Goal: Communication & Community: Answer question/provide support

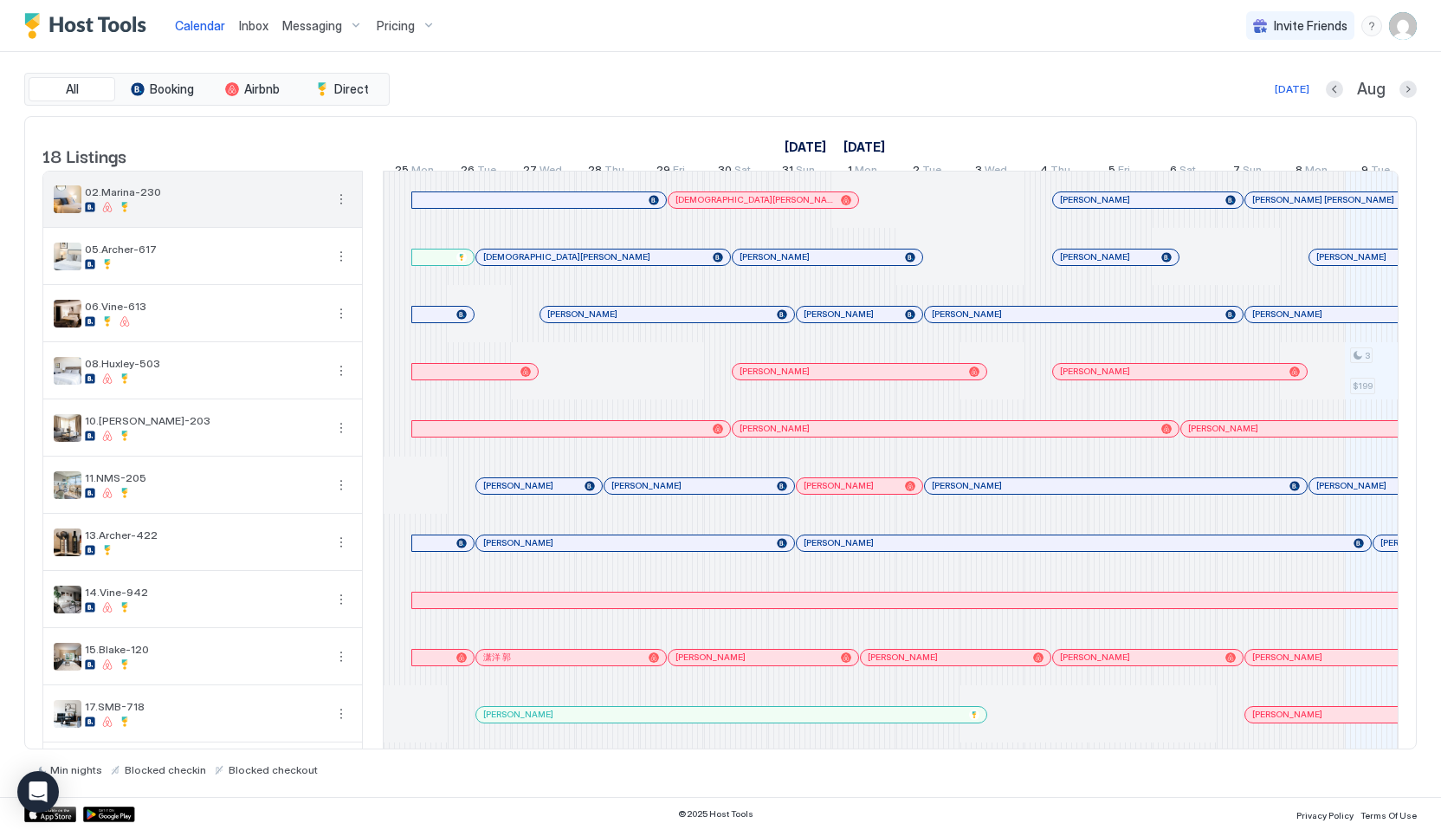
scroll to position [0, 962]
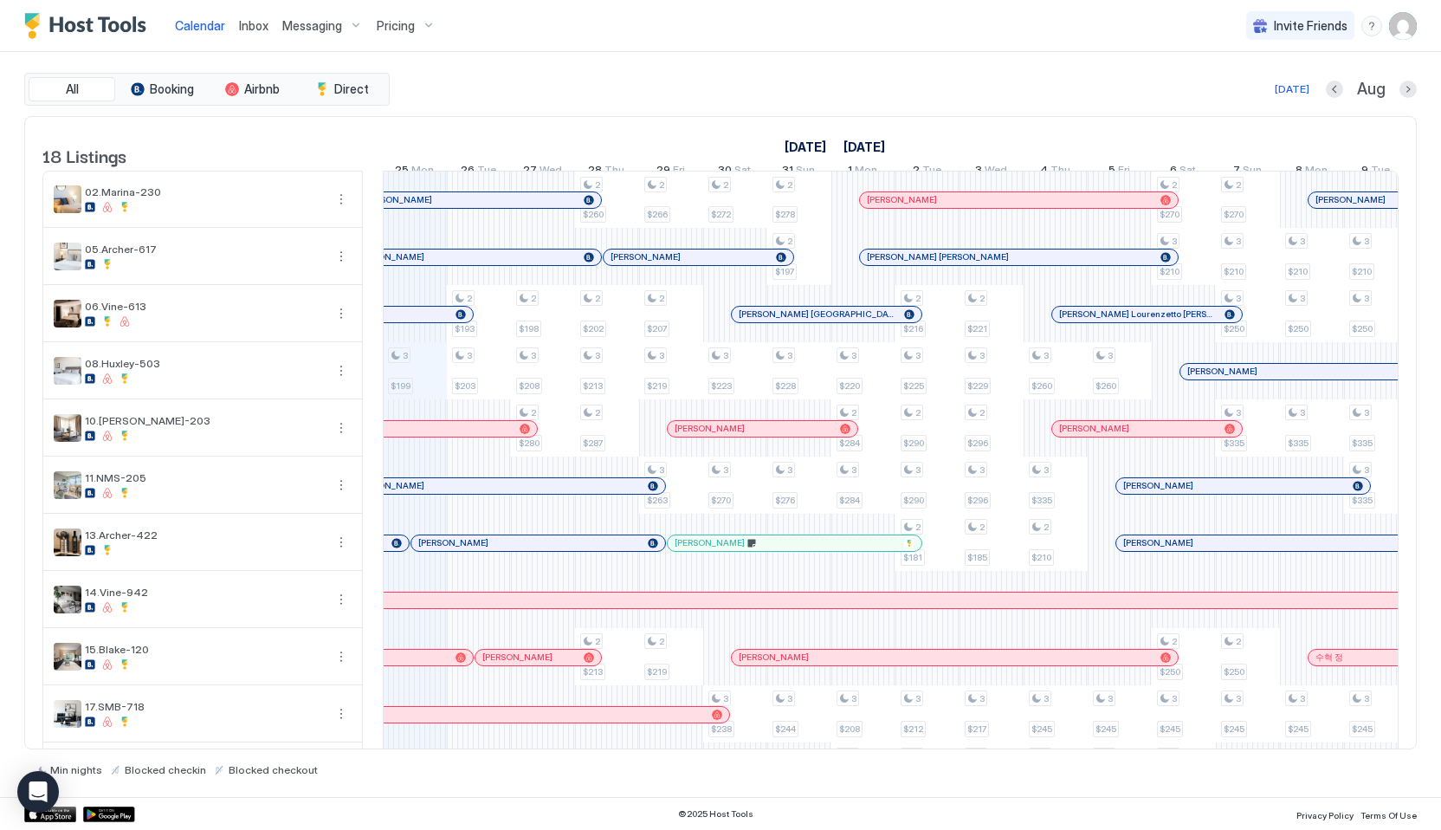
click at [251, 23] on span "Inbox" at bounding box center [253, 25] width 29 height 15
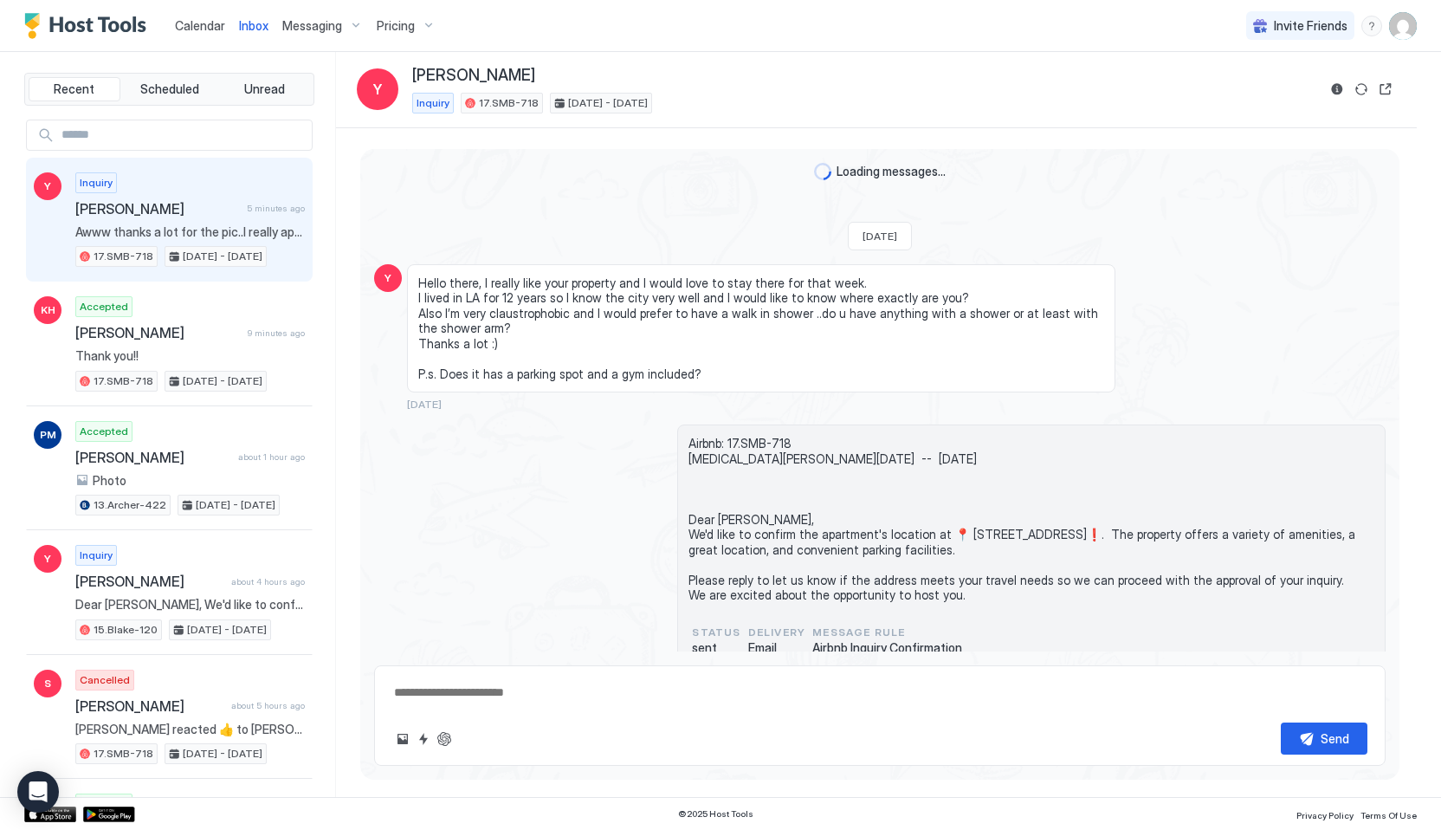
scroll to position [2104, 0]
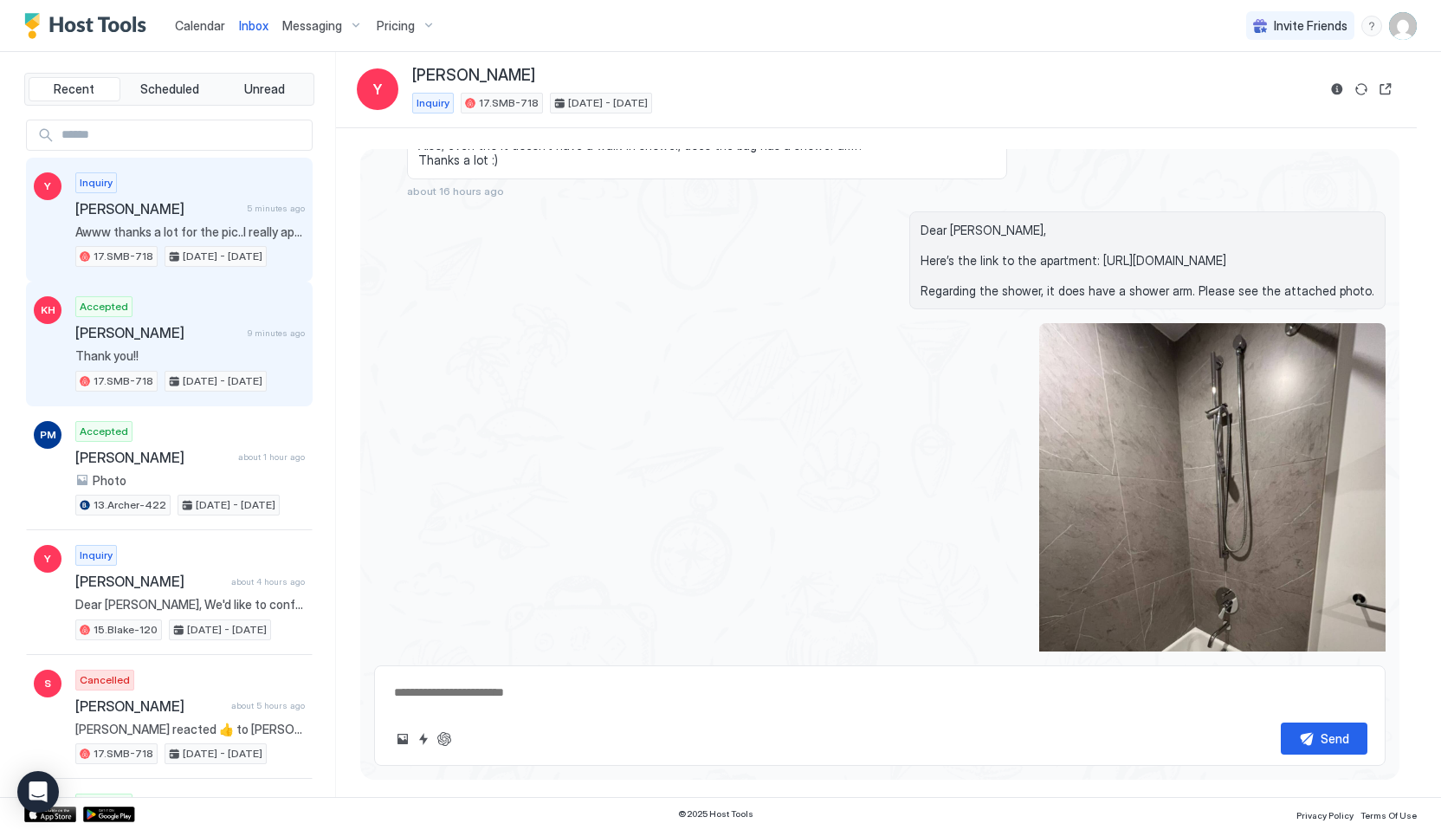
click at [159, 310] on div "Accepted [PERSON_NAME] 9 minutes ago Thank you!! 17.SMB-718 [DATE] - [DATE]" at bounding box center [189, 343] width 229 height 95
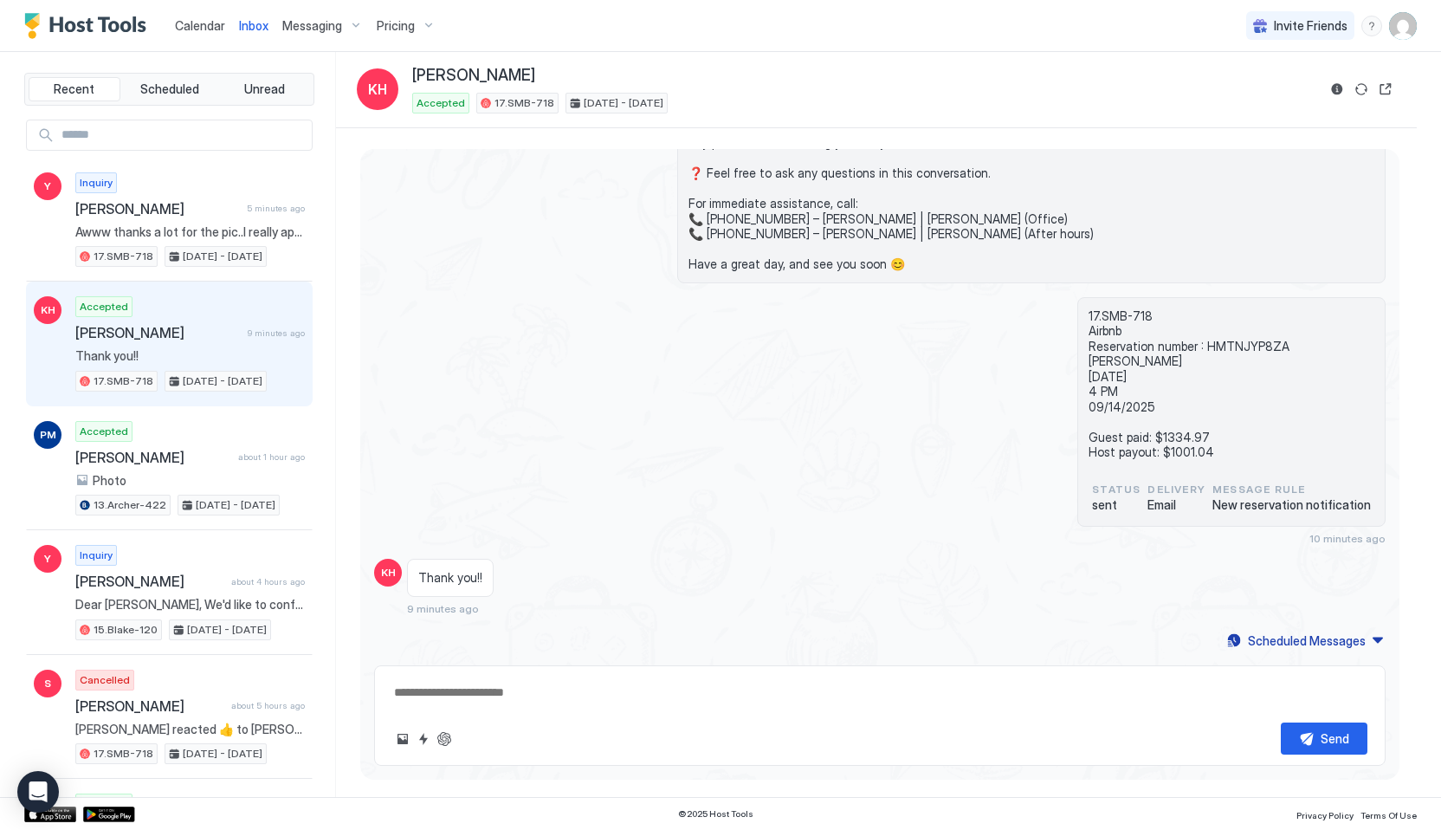
scroll to position [941, 0]
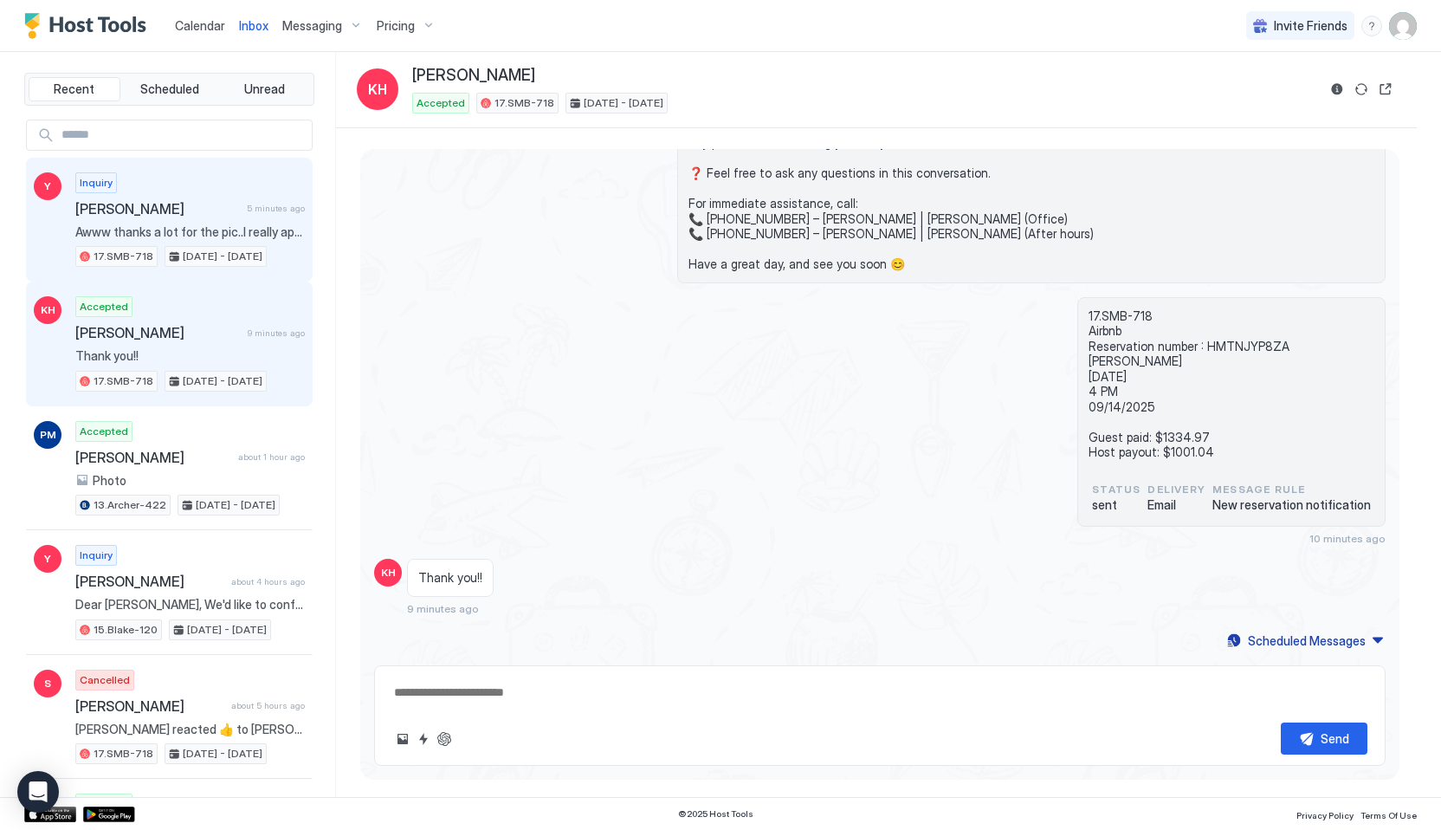
click at [267, 227] on span "Awww thanks a lot for the pic..I really appreciate it . Do u mind if I ask you …" at bounding box center [189, 232] width 229 height 16
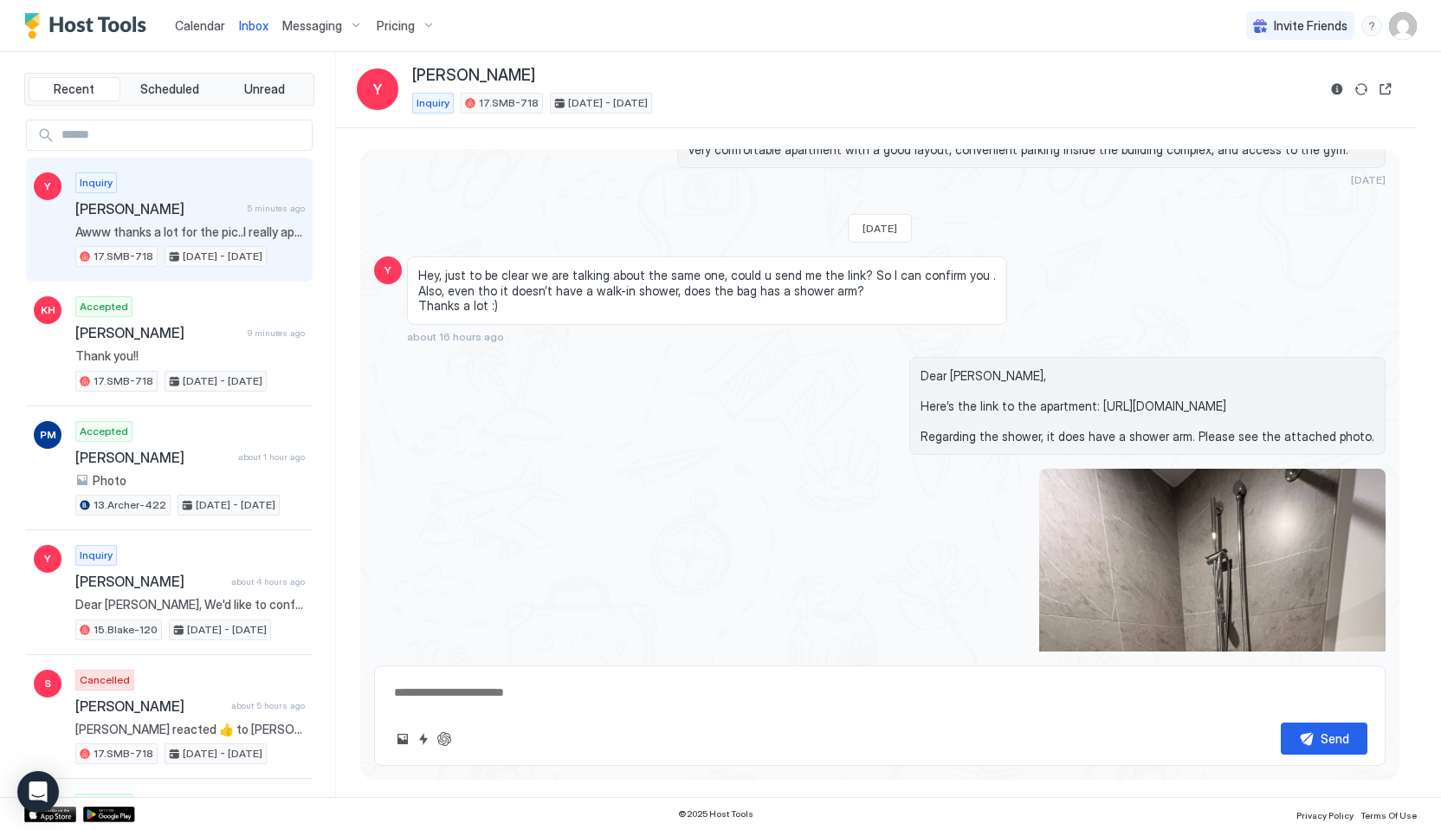
scroll to position [1920, 0]
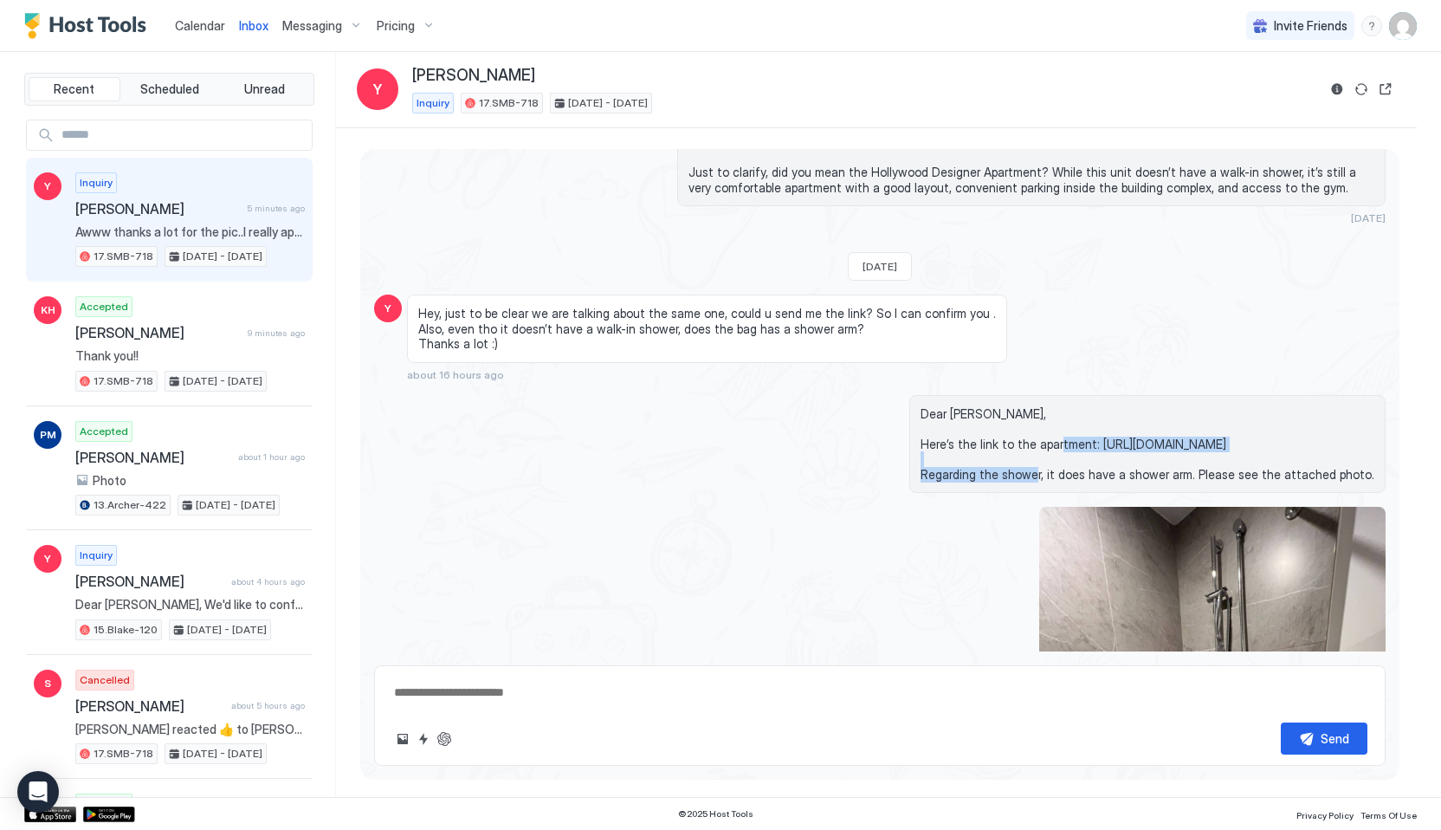
drag, startPoint x: 1091, startPoint y: 488, endPoint x: 1384, endPoint y: 482, distance: 292.8
click at [1384, 482] on div "Dear [PERSON_NAME], Here’s the link to the apartment: [URL][DOMAIN_NAME] Regard…" at bounding box center [1147, 444] width 476 height 99
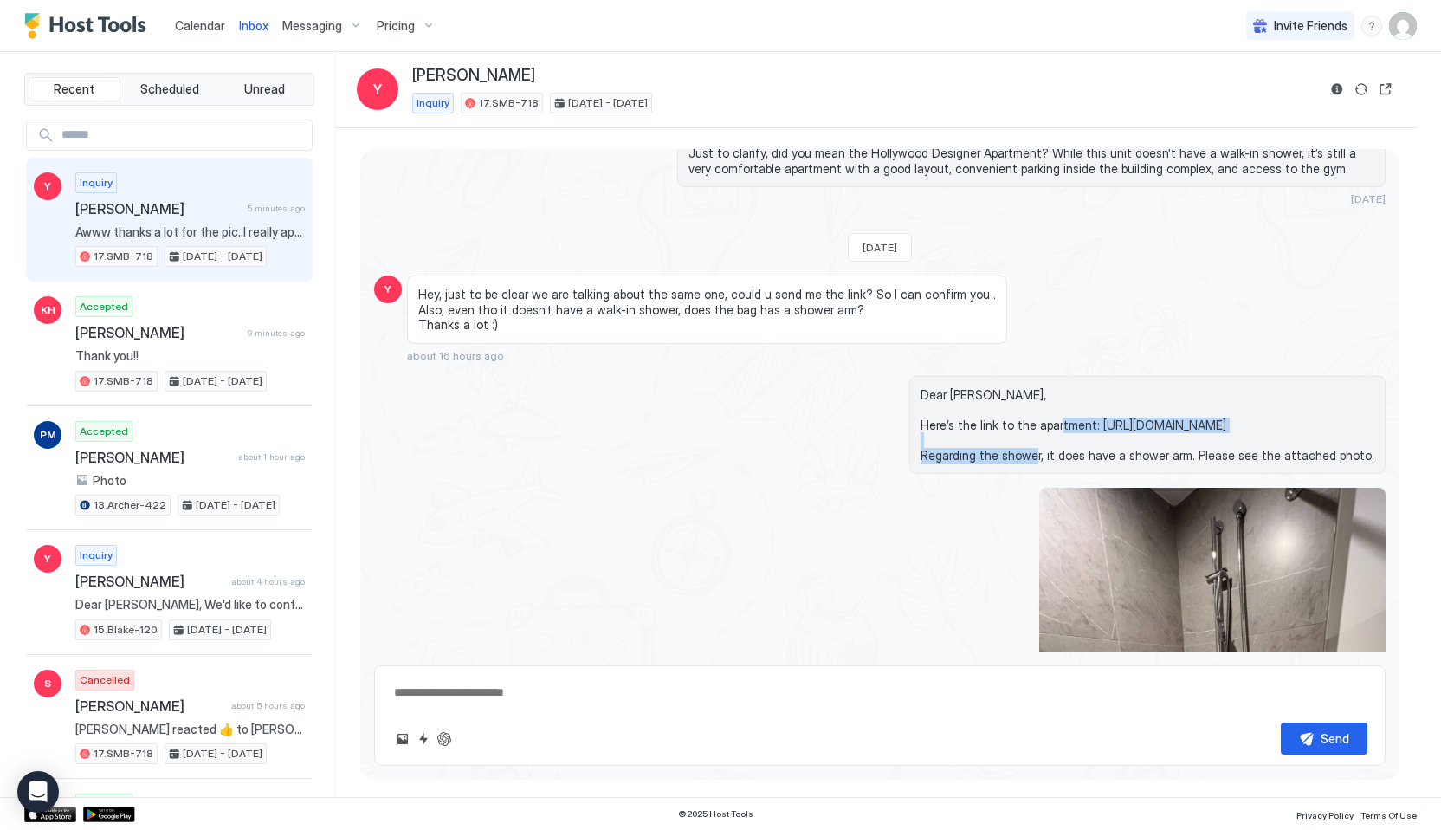
scroll to position [1948, 0]
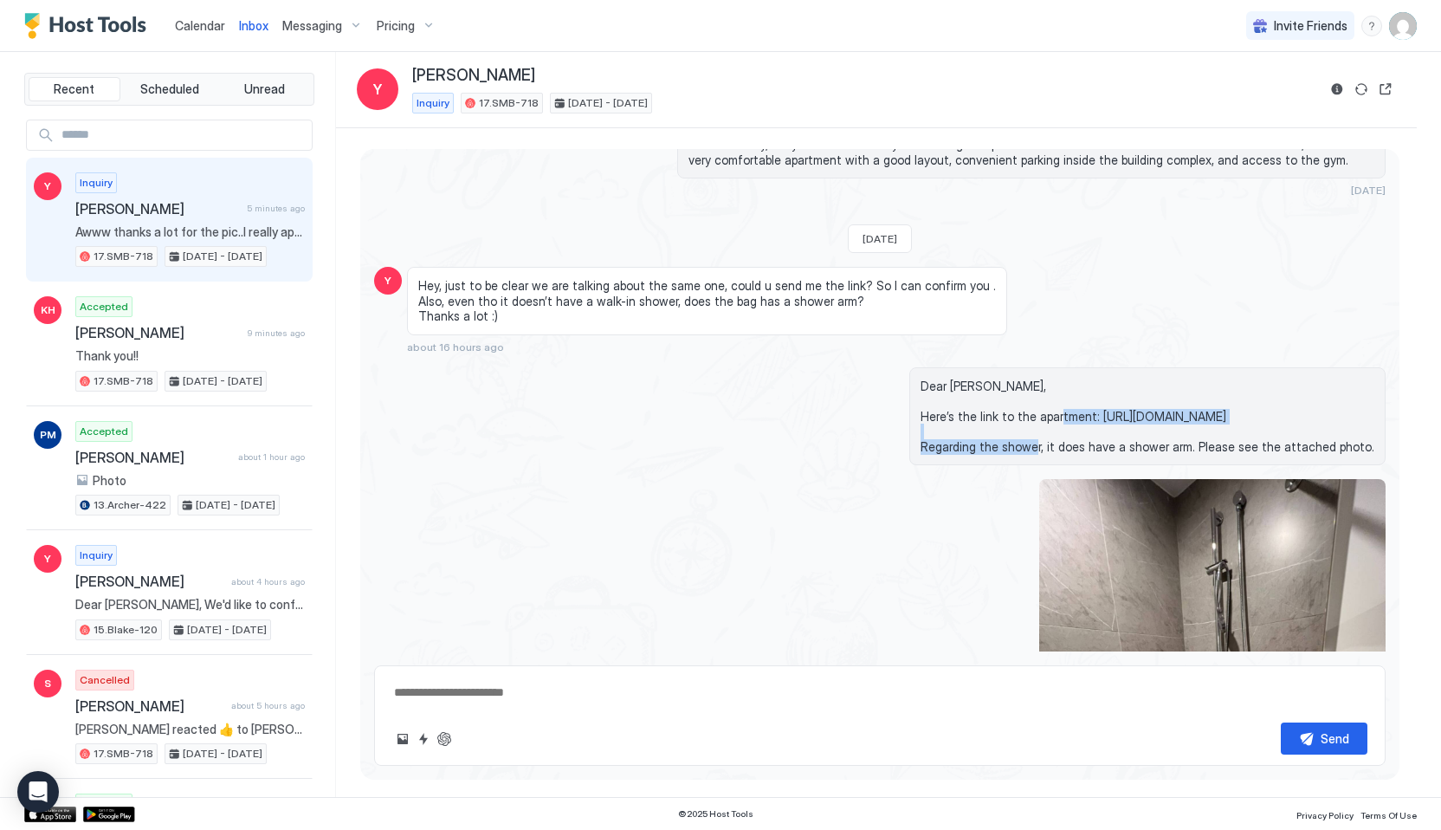
click at [650, 324] on span "Hey, just to be clear we are talking about the same one, could u send me the li…" at bounding box center [707, 301] width 578 height 46
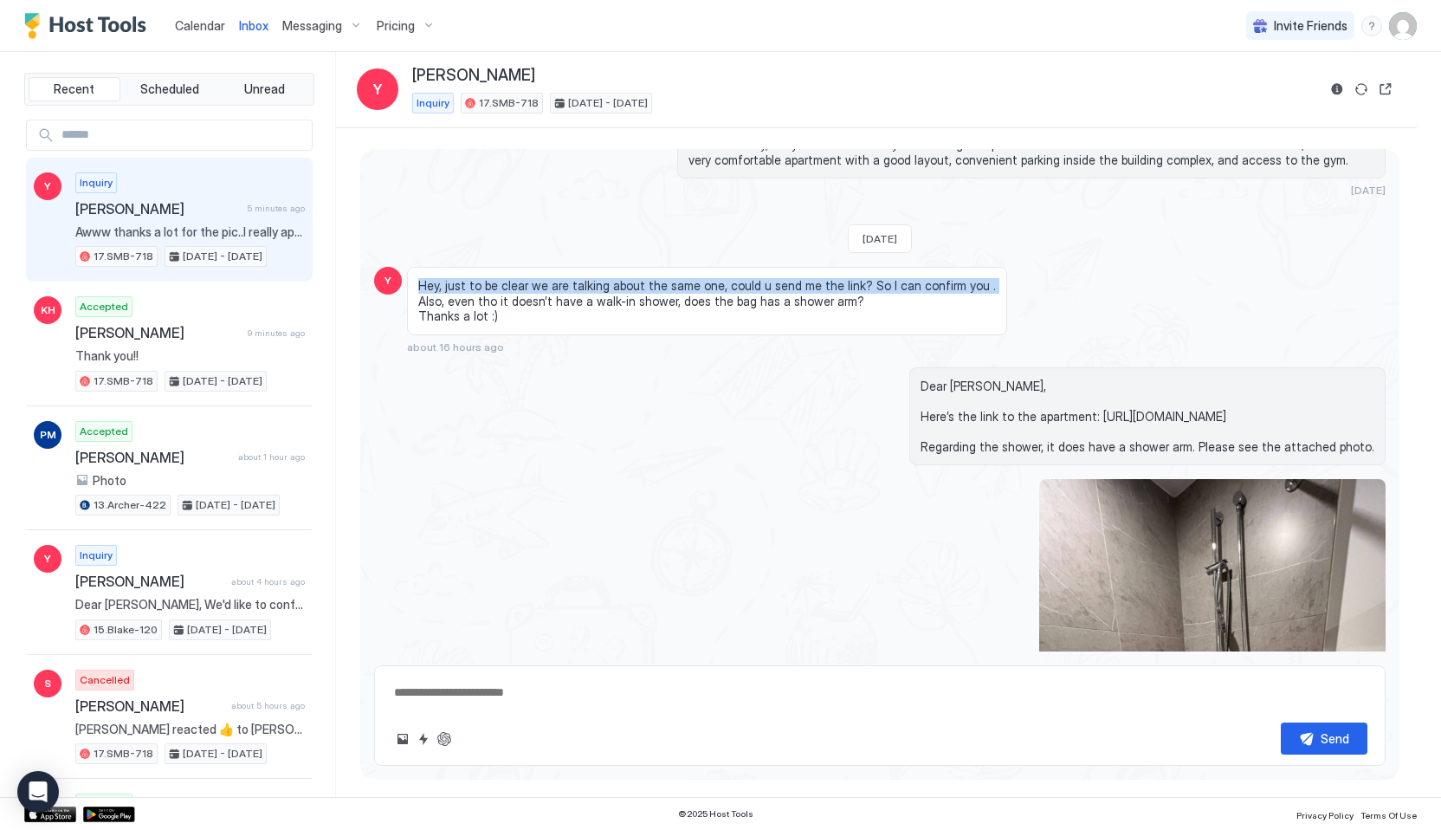
click at [669, 324] on span "Hey, just to be clear we are talking about the same one, could u send me the li…" at bounding box center [707, 301] width 578 height 46
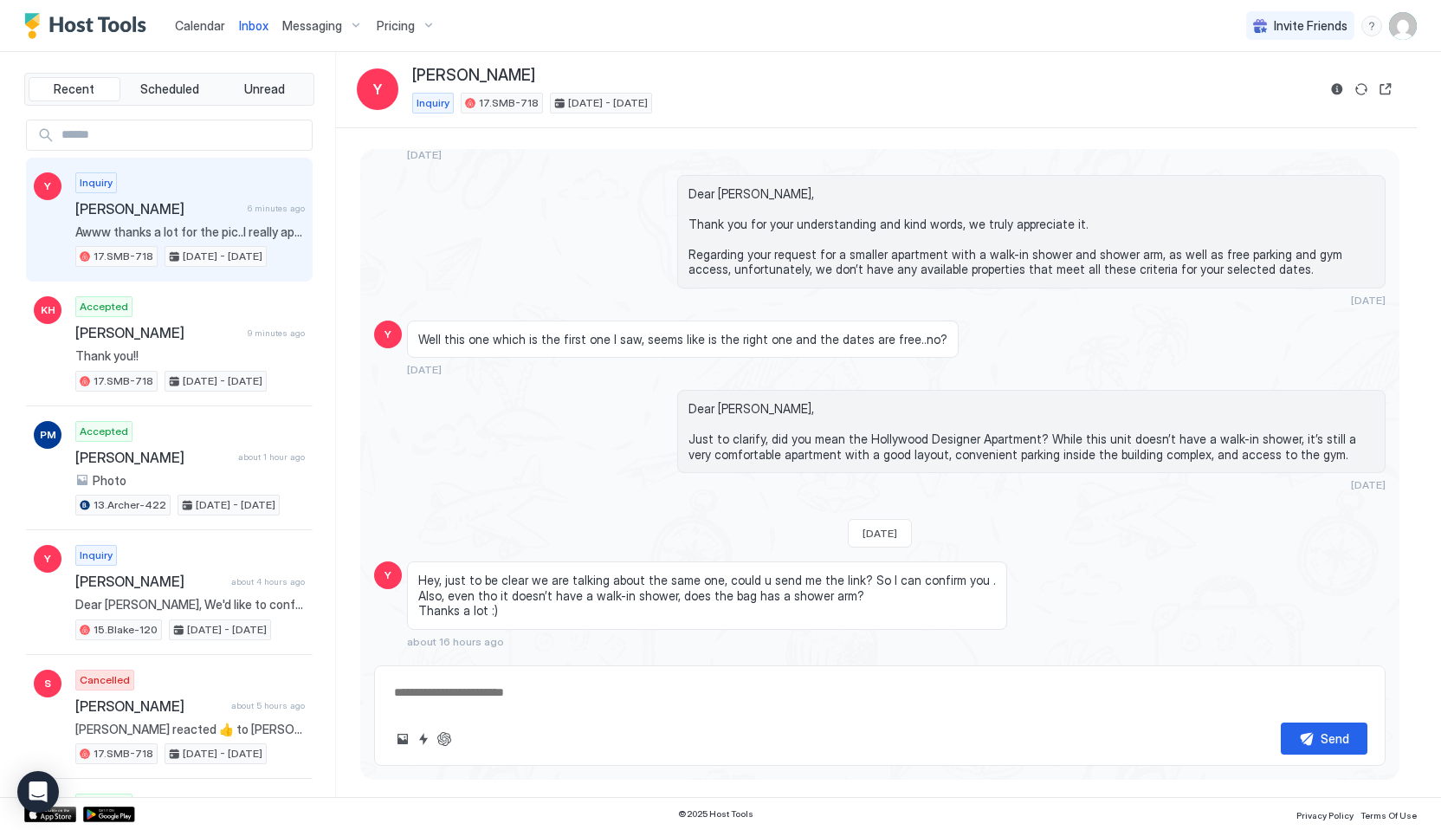
scroll to position [1638, 0]
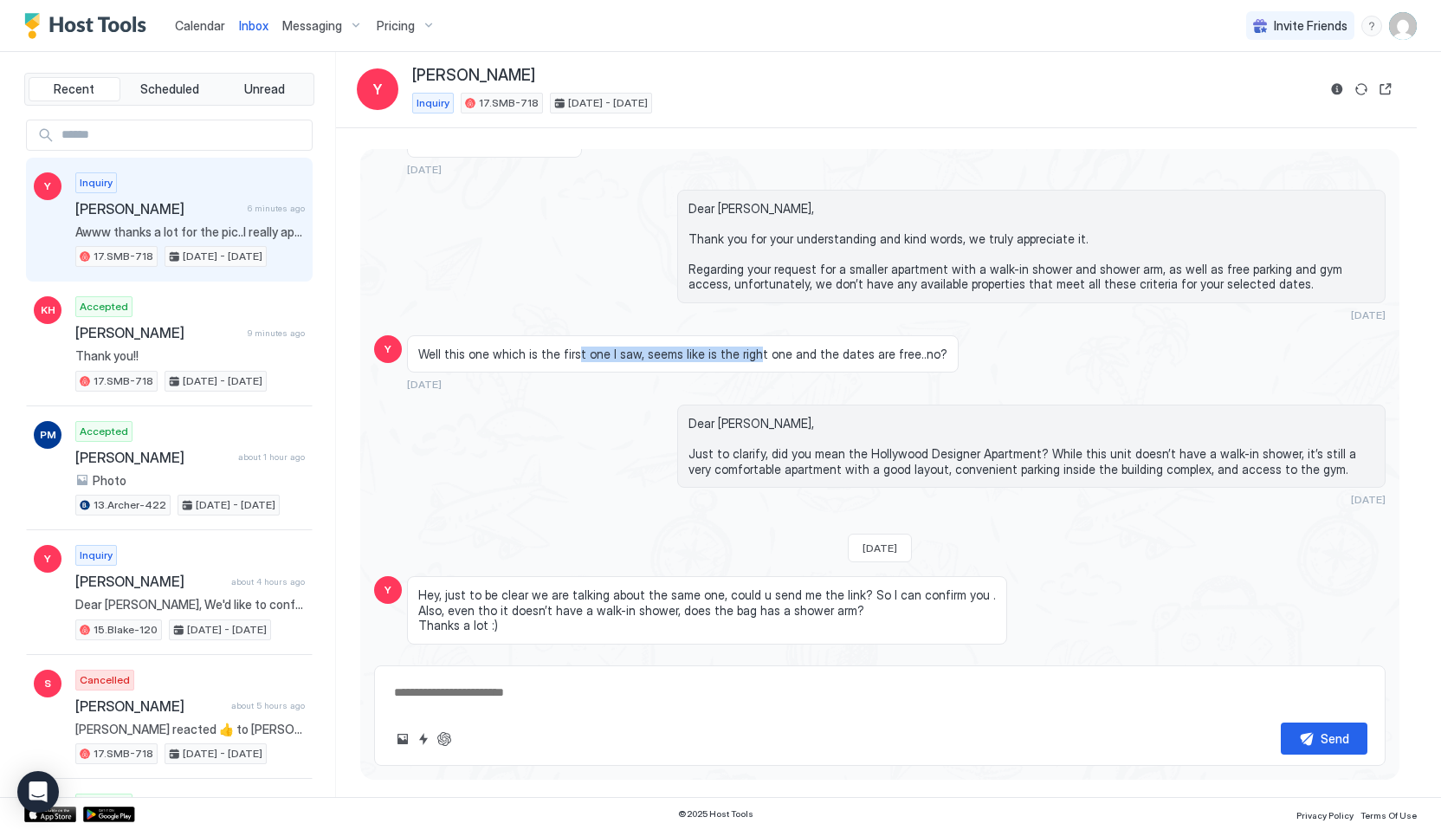
drag, startPoint x: 569, startPoint y: 404, endPoint x: 739, endPoint y: 397, distance: 169.9
click at [739, 362] on span "Well this one which is the first one I saw, seems like is the right one and the…" at bounding box center [682, 354] width 529 height 16
drag, startPoint x: 860, startPoint y: 494, endPoint x: 1058, endPoint y: 501, distance: 198.4
click at [1060, 476] on span "Dear [PERSON_NAME], Just to clarify, did you mean the Hollywood Designer Apartm…" at bounding box center [1031, 446] width 686 height 61
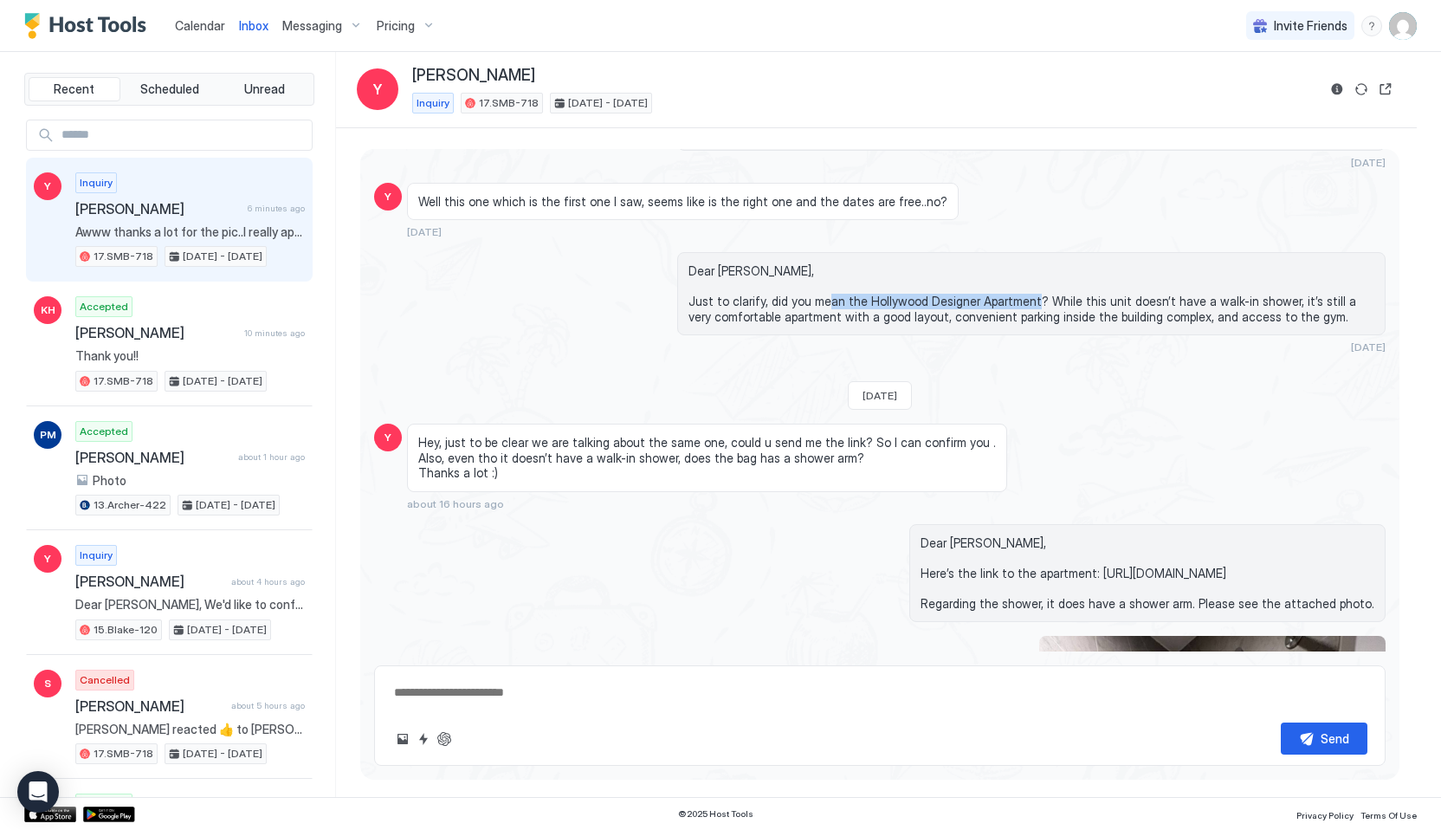
scroll to position [1797, 0]
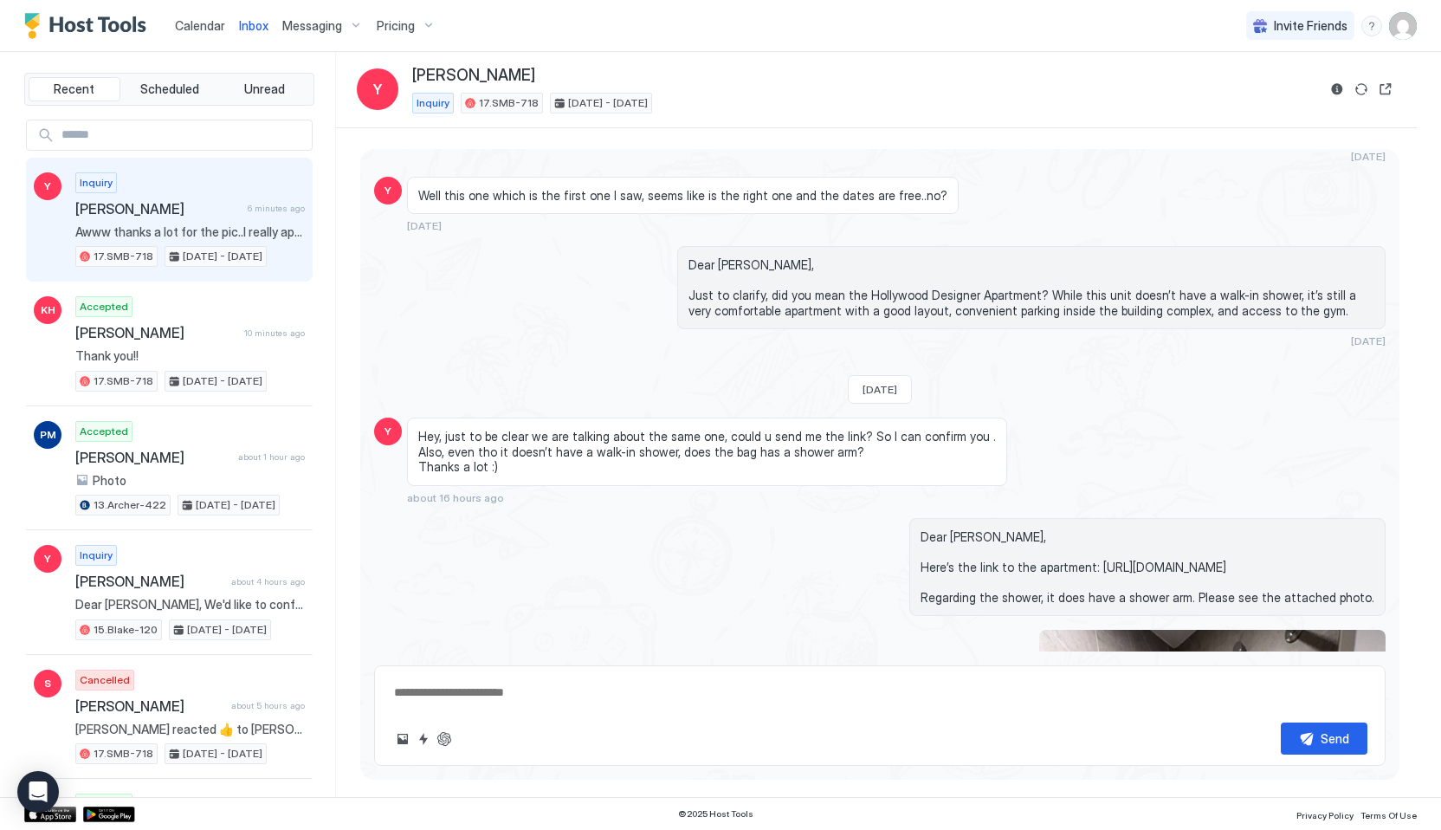
drag, startPoint x: 640, startPoint y: 478, endPoint x: 792, endPoint y: 495, distance: 153.4
click at [792, 475] on span "Hey, just to be clear we are talking about the same one, could u send me the li…" at bounding box center [707, 452] width 578 height 46
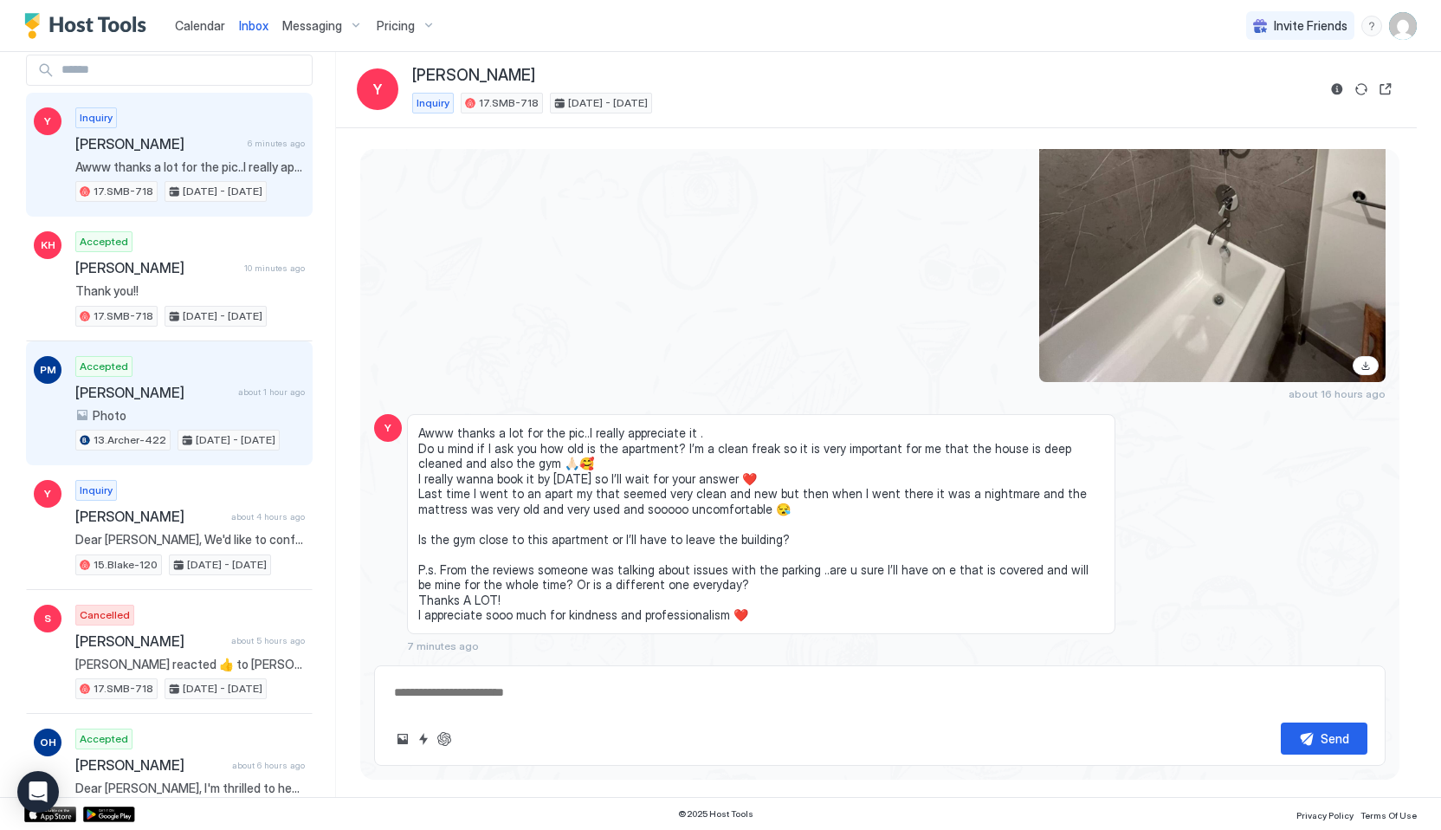
scroll to position [0, 0]
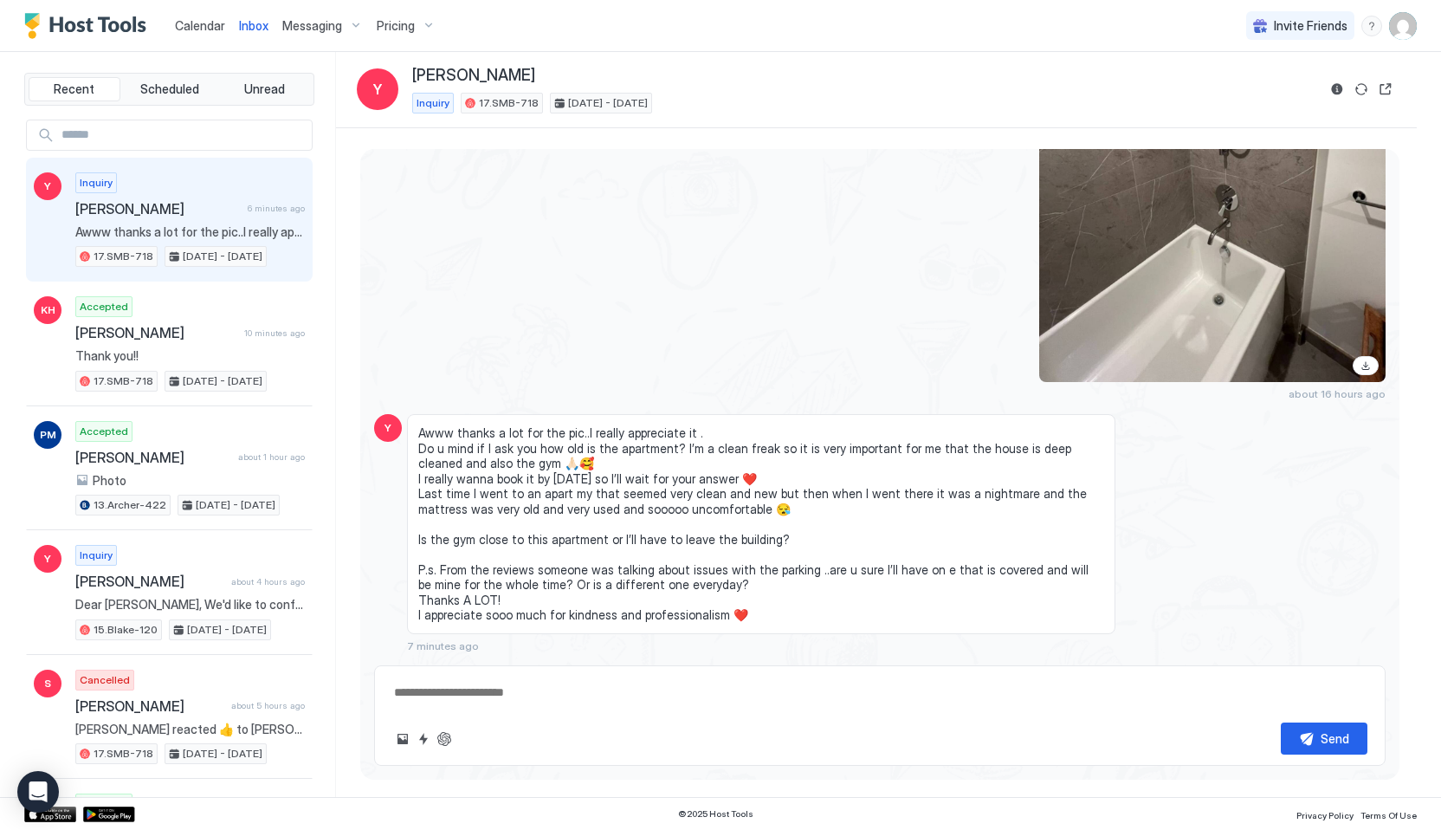
click at [204, 27] on span "Calendar" at bounding box center [200, 25] width 50 height 15
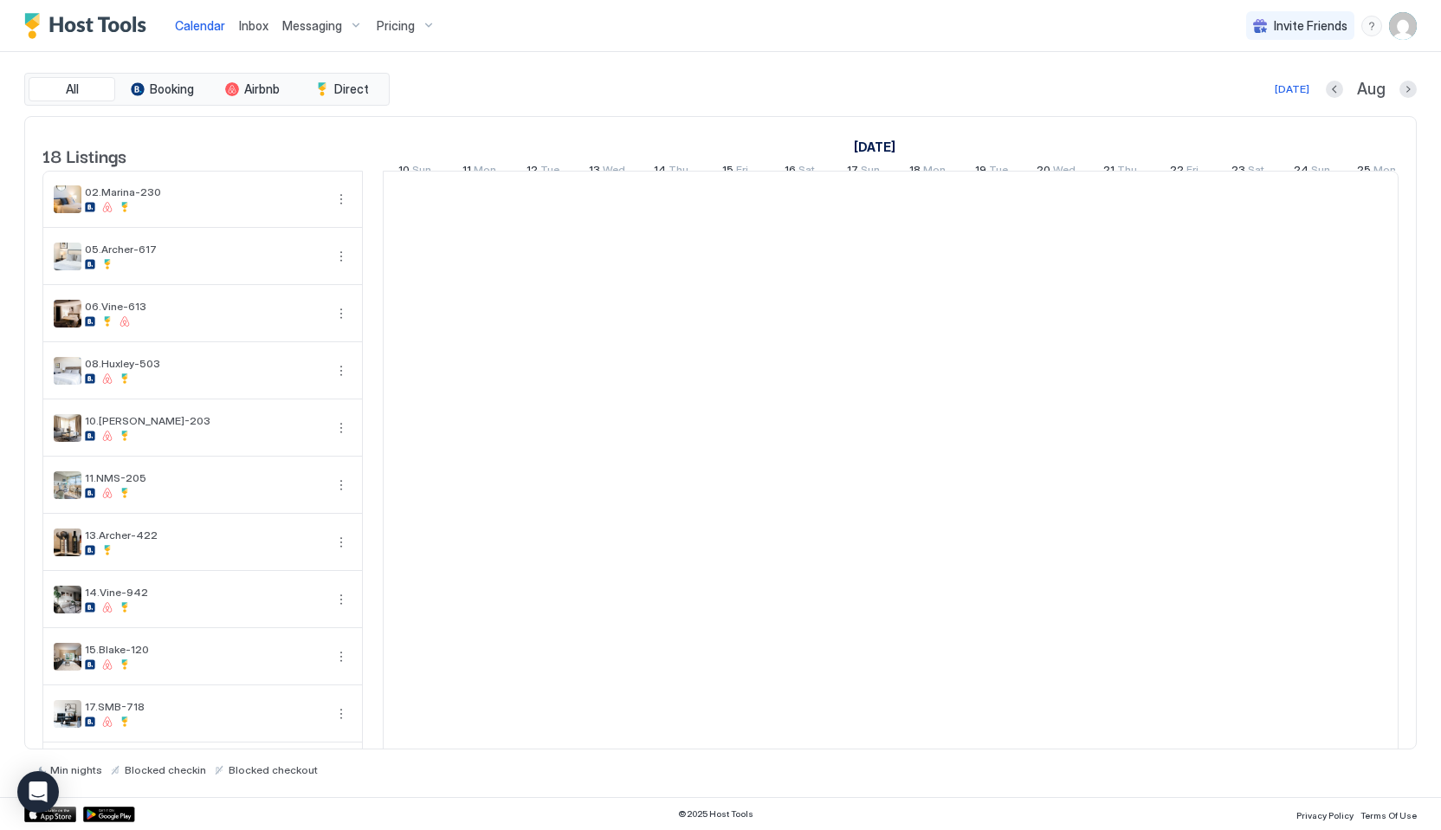
scroll to position [0, 962]
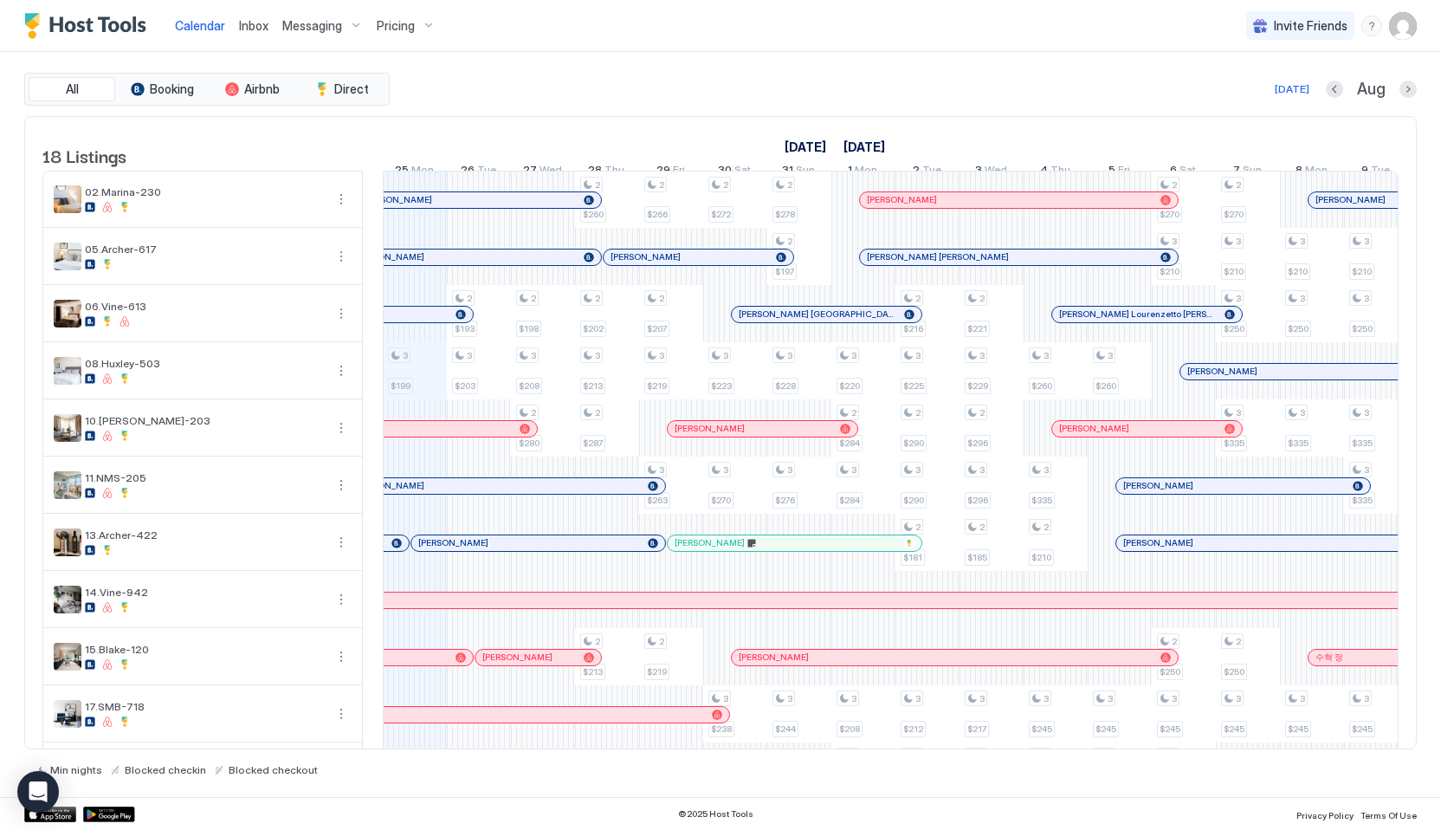
click at [248, 29] on span "Inbox" at bounding box center [253, 25] width 29 height 15
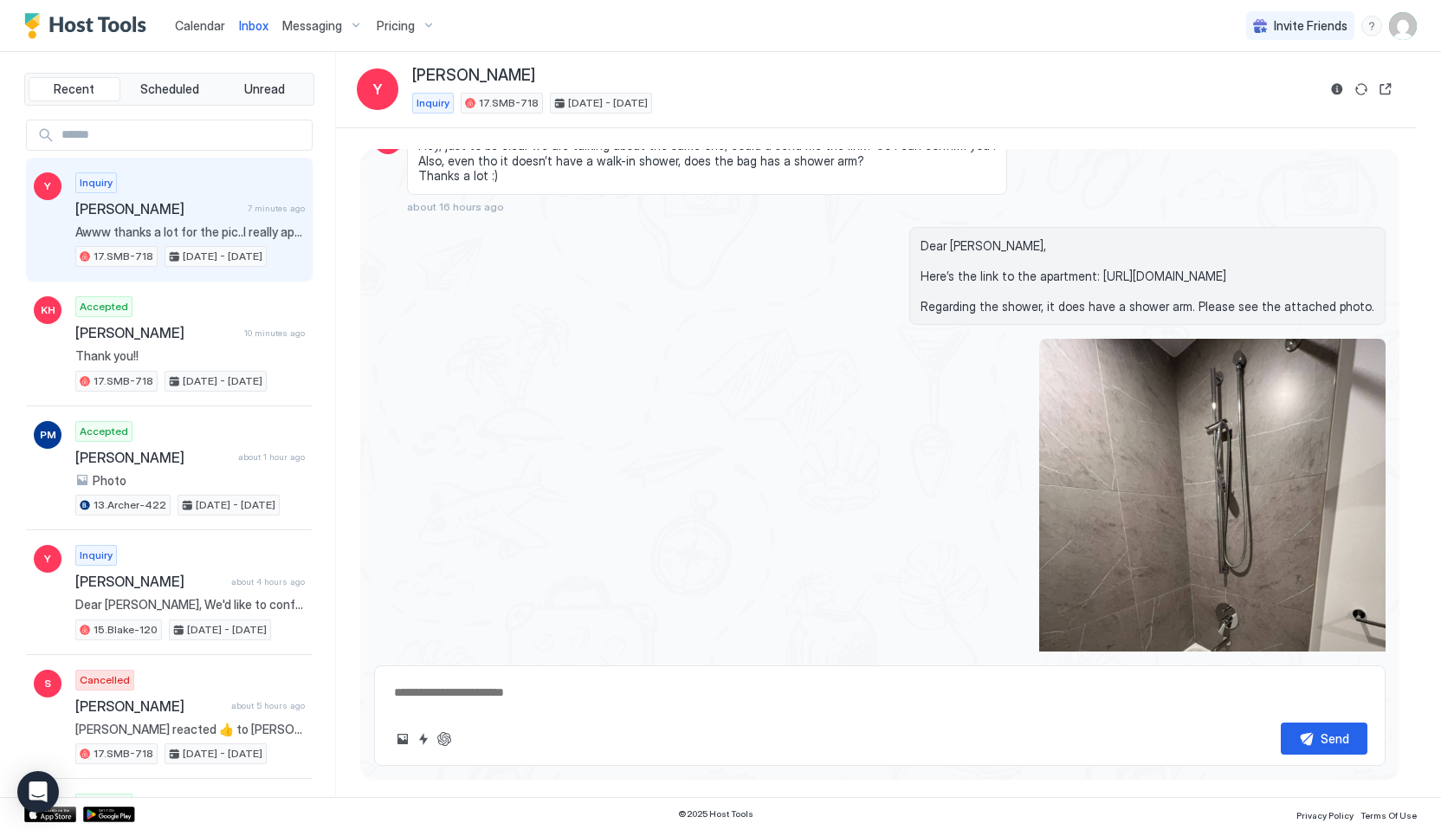
scroll to position [2552, 0]
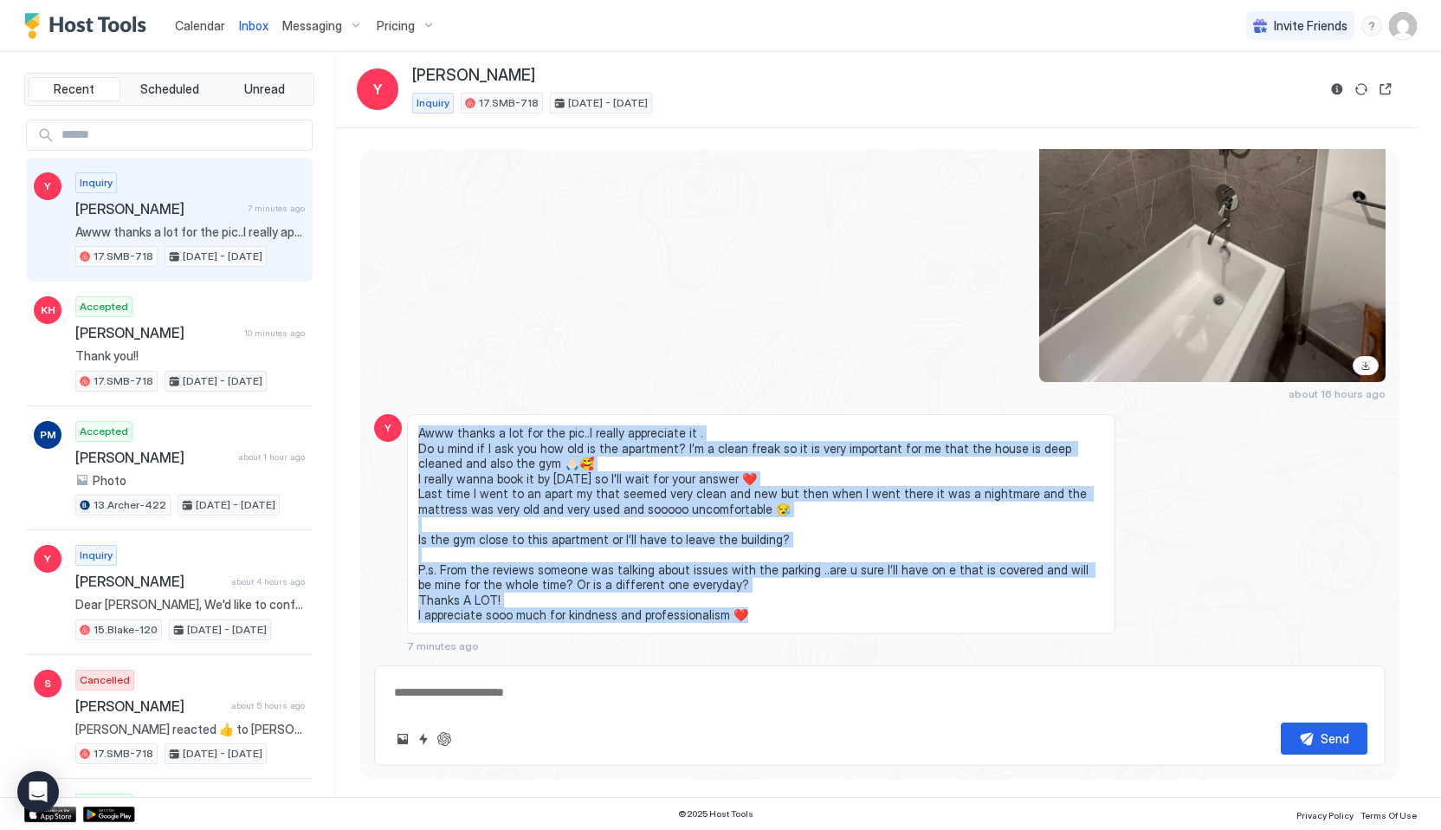
drag, startPoint x: 419, startPoint y: 430, endPoint x: 768, endPoint y: 642, distance: 408.0
click at [768, 643] on div "Awww thanks a lot for the pic..I really appreciate it . Do u mind if I ask you …" at bounding box center [761, 533] width 708 height 238
copy span "Awww thanks a lot for the pic..I really appreciate it . Do u mind if I ask you …"
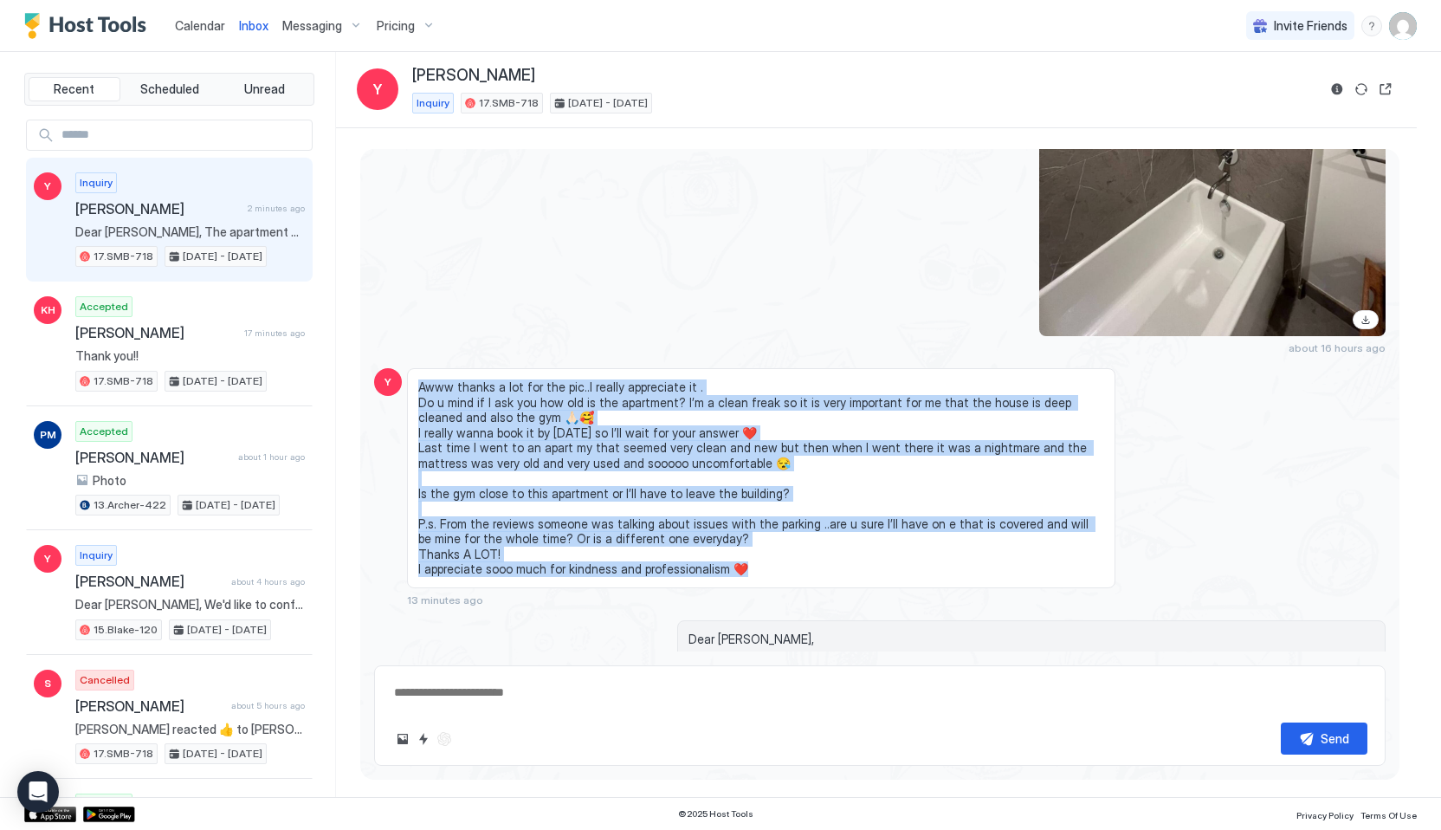
scroll to position [2682, 0]
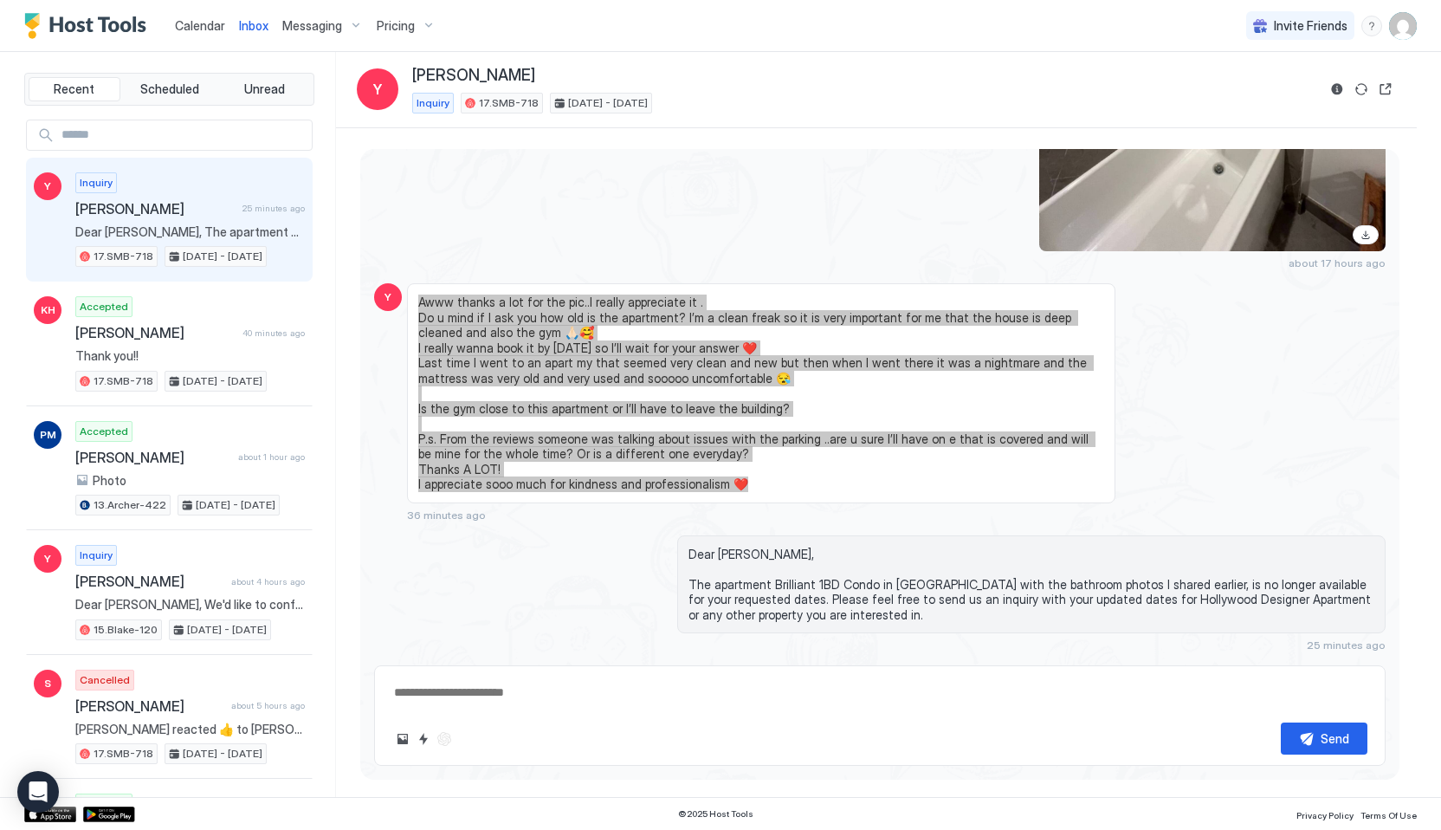
type textarea "*"
